Goal: Transaction & Acquisition: Purchase product/service

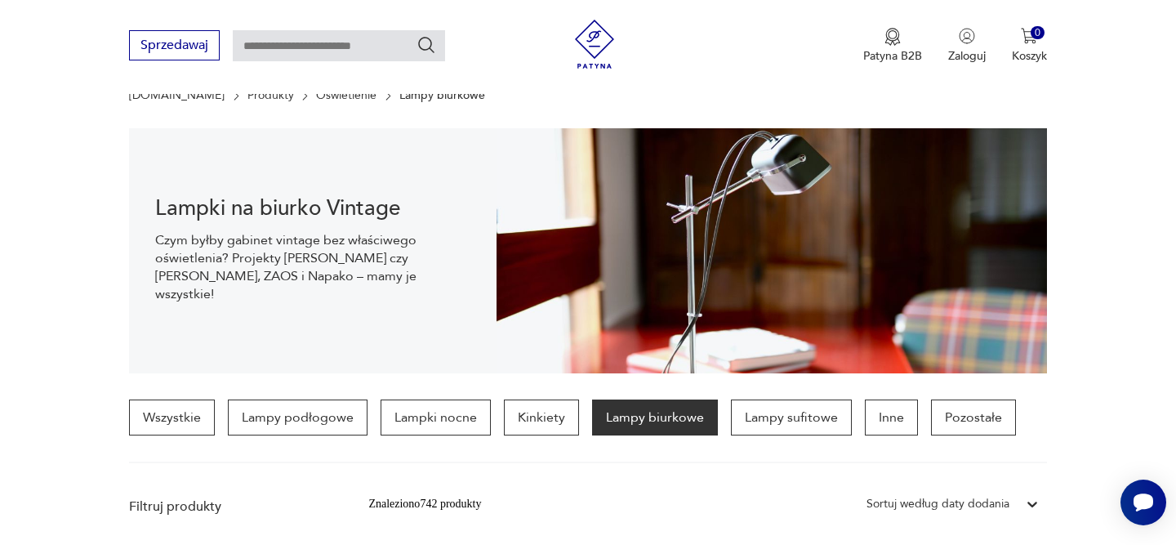
scroll to position [144, 0]
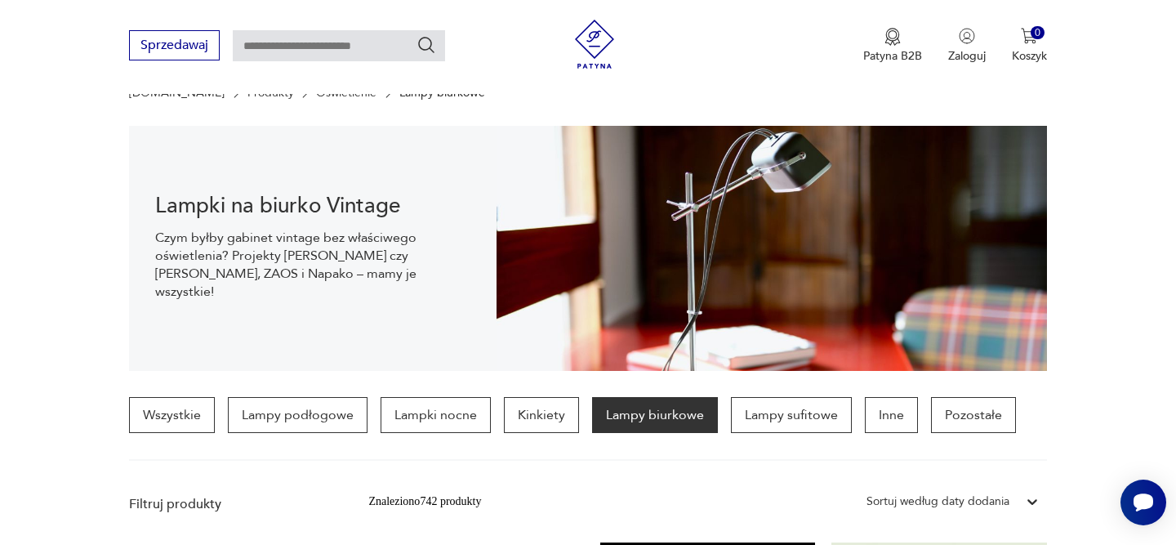
click at [765, 256] on img at bounding box center [772, 248] width 550 height 245
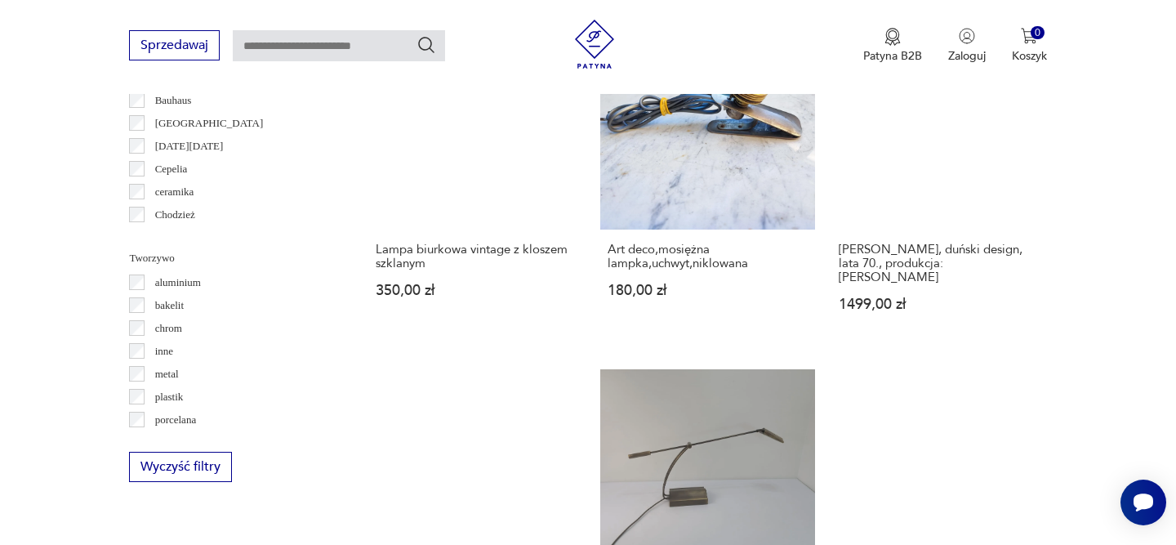
scroll to position [1380, 0]
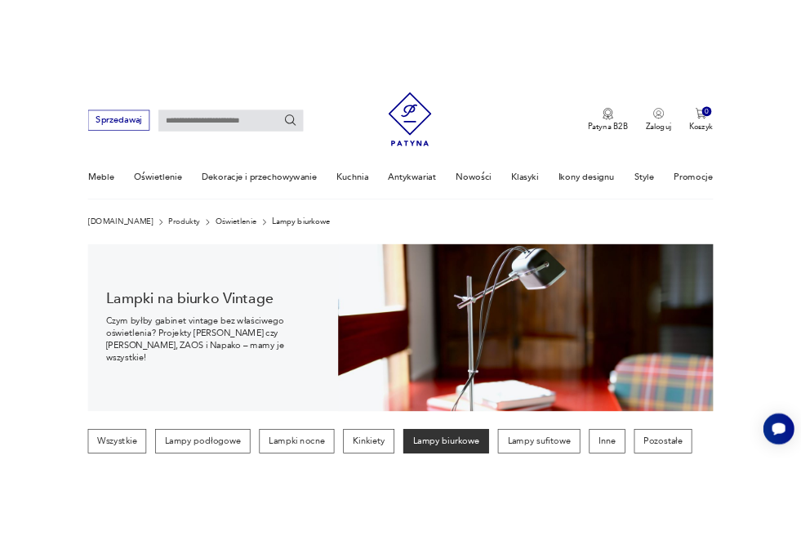
scroll to position [39, 0]
